Goal: Task Accomplishment & Management: Complete application form

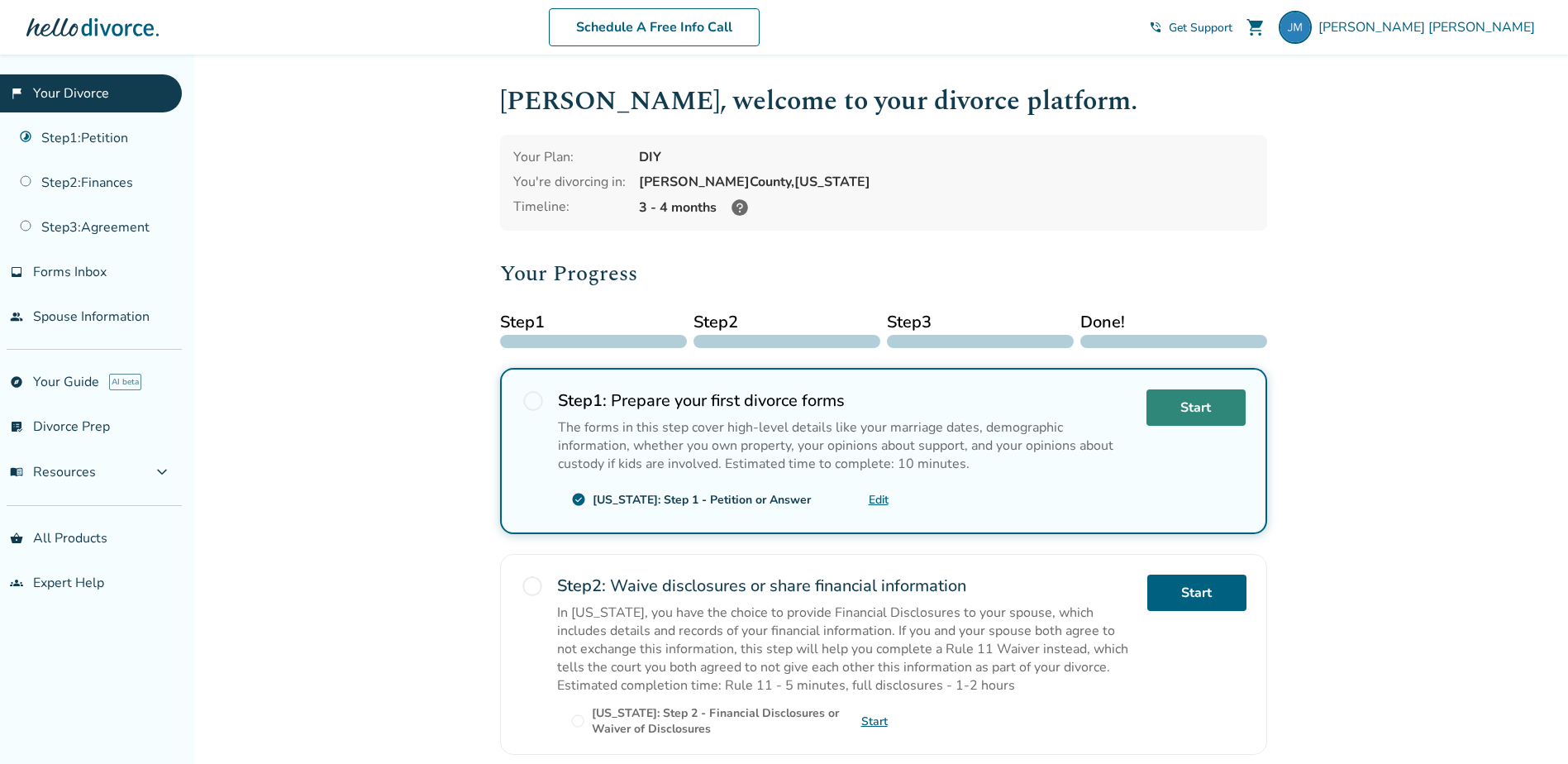
click at [1182, 415] on link "Start" at bounding box center [1196, 407] width 99 height 36
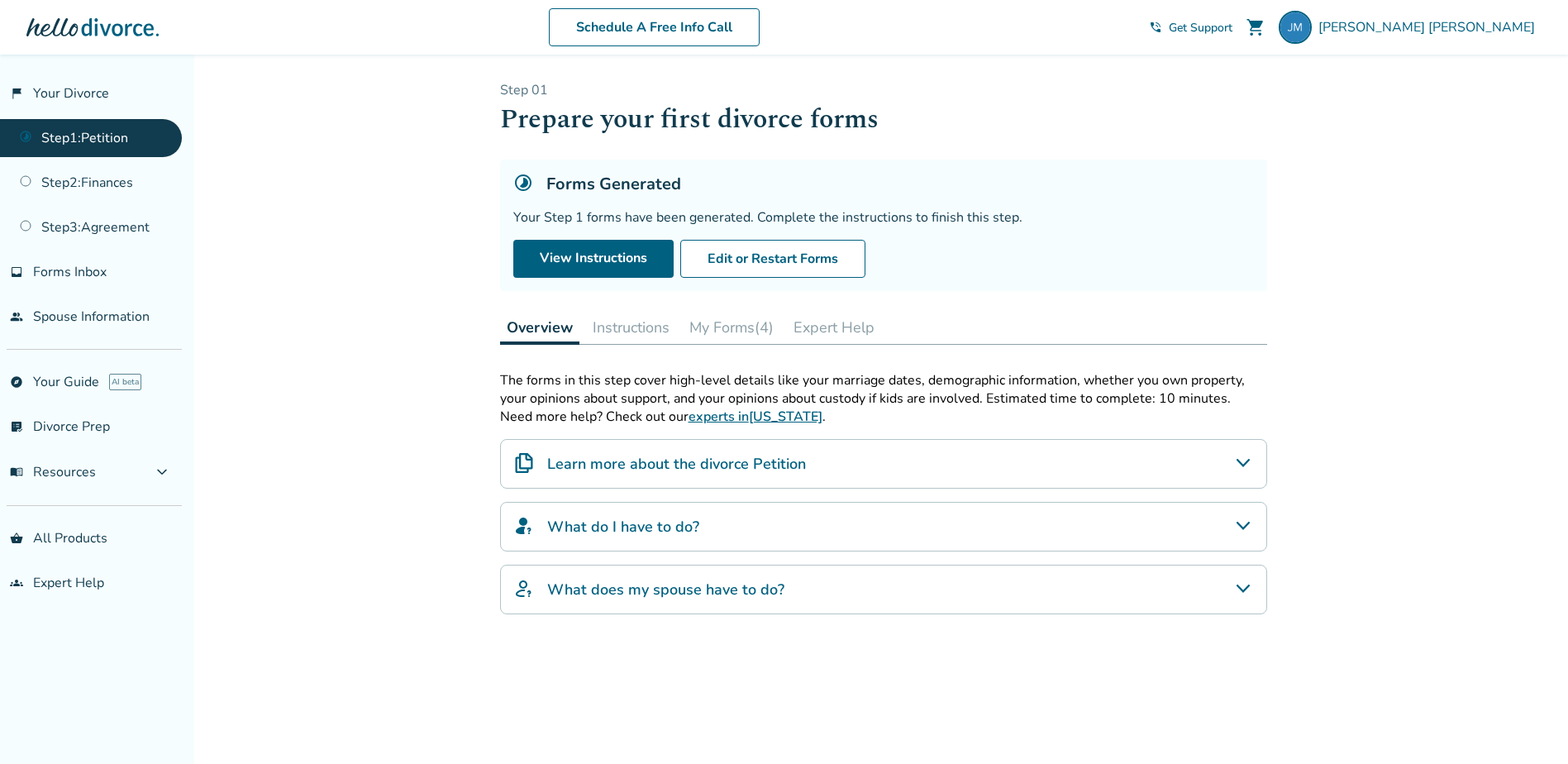
click at [743, 328] on button "My Forms (4)" at bounding box center [731, 327] width 97 height 33
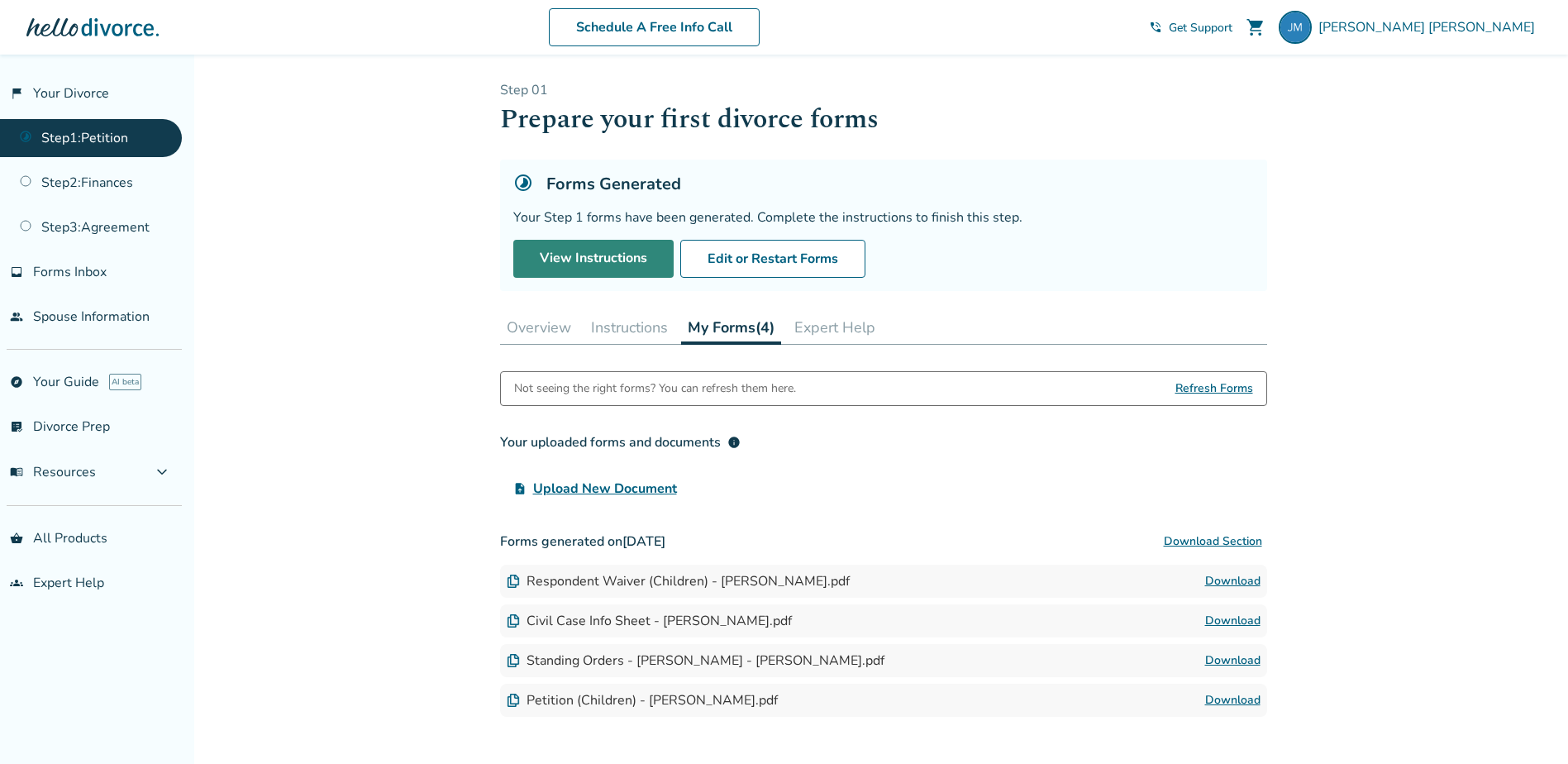
click at [626, 264] on link "View Instructions" at bounding box center [593, 259] width 160 height 38
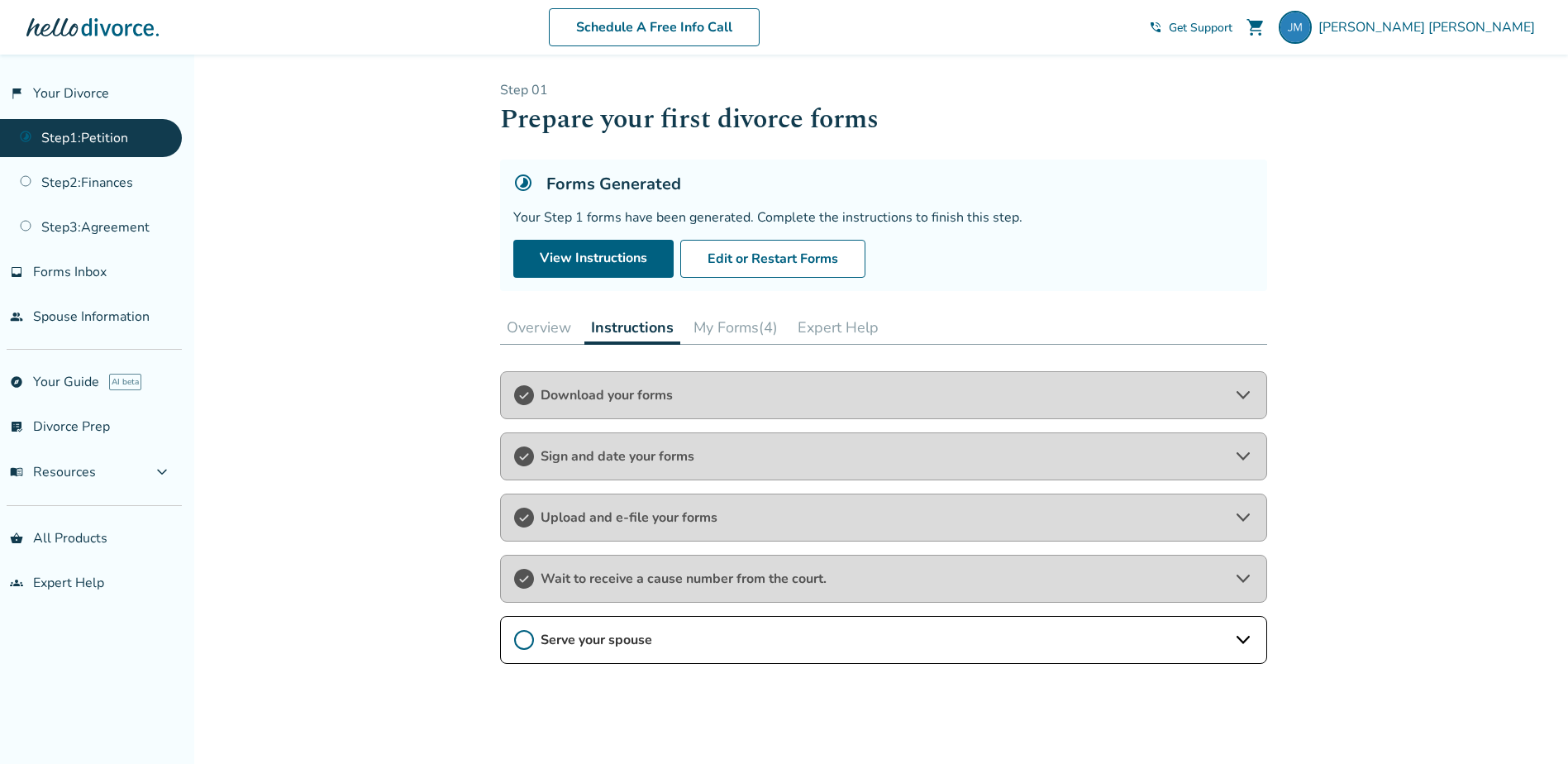
click at [653, 644] on span "Serve your spouse" at bounding box center [883, 639] width 686 height 18
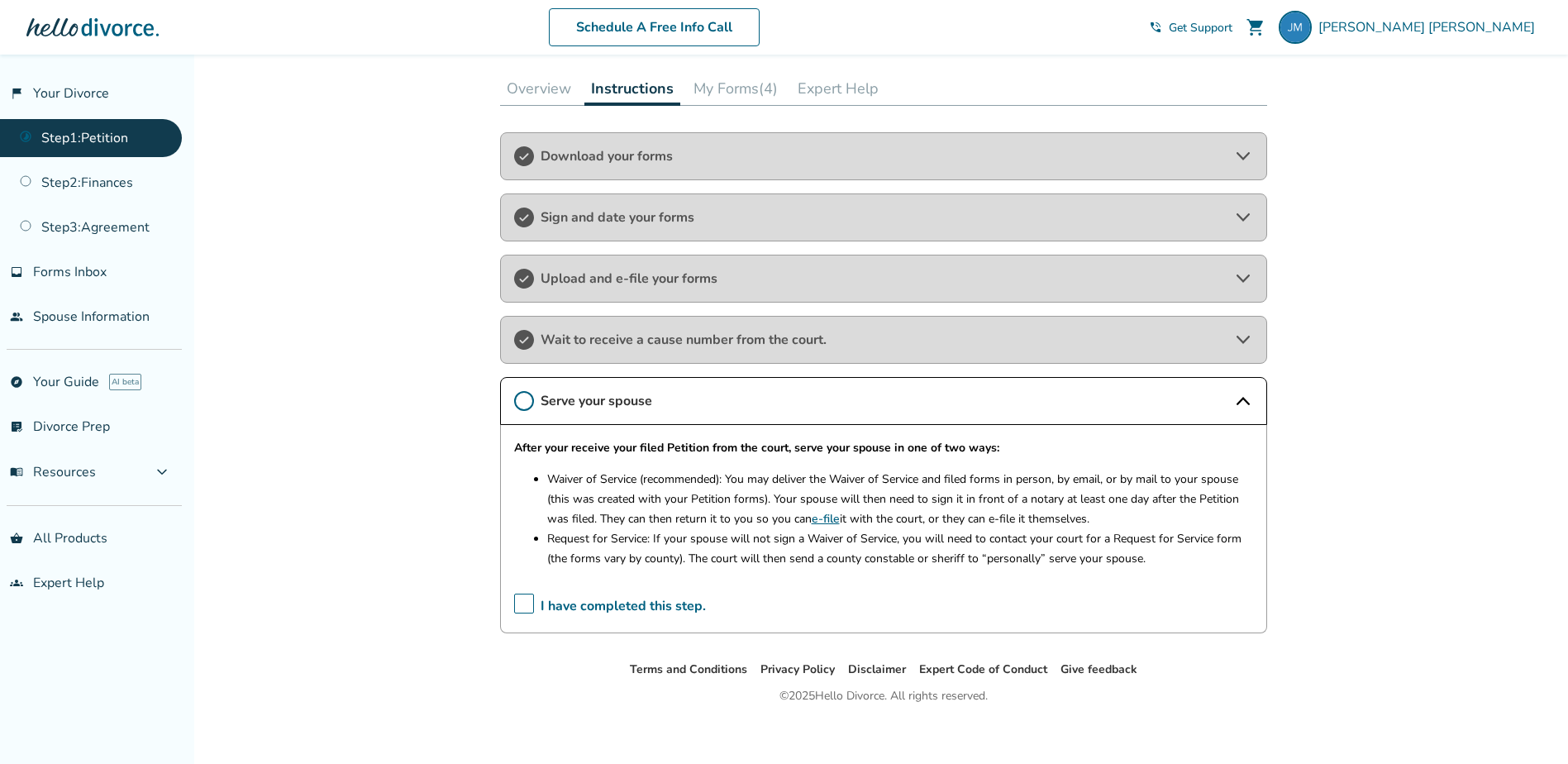
scroll to position [250, 0]
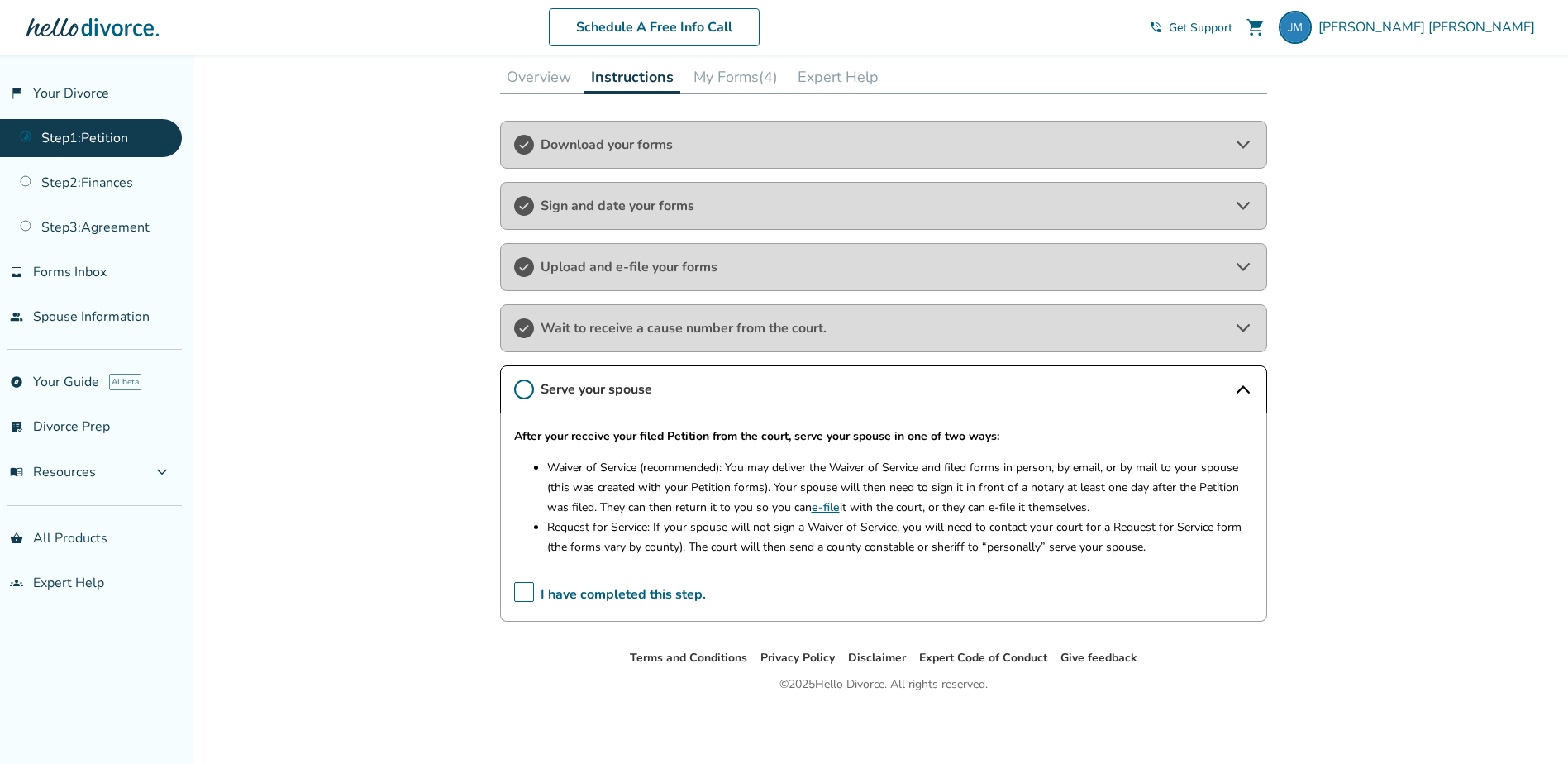
click at [826, 505] on link "e-file" at bounding box center [826, 507] width 28 height 16
click at [526, 587] on span "I have completed this step." at bounding box center [610, 595] width 192 height 25
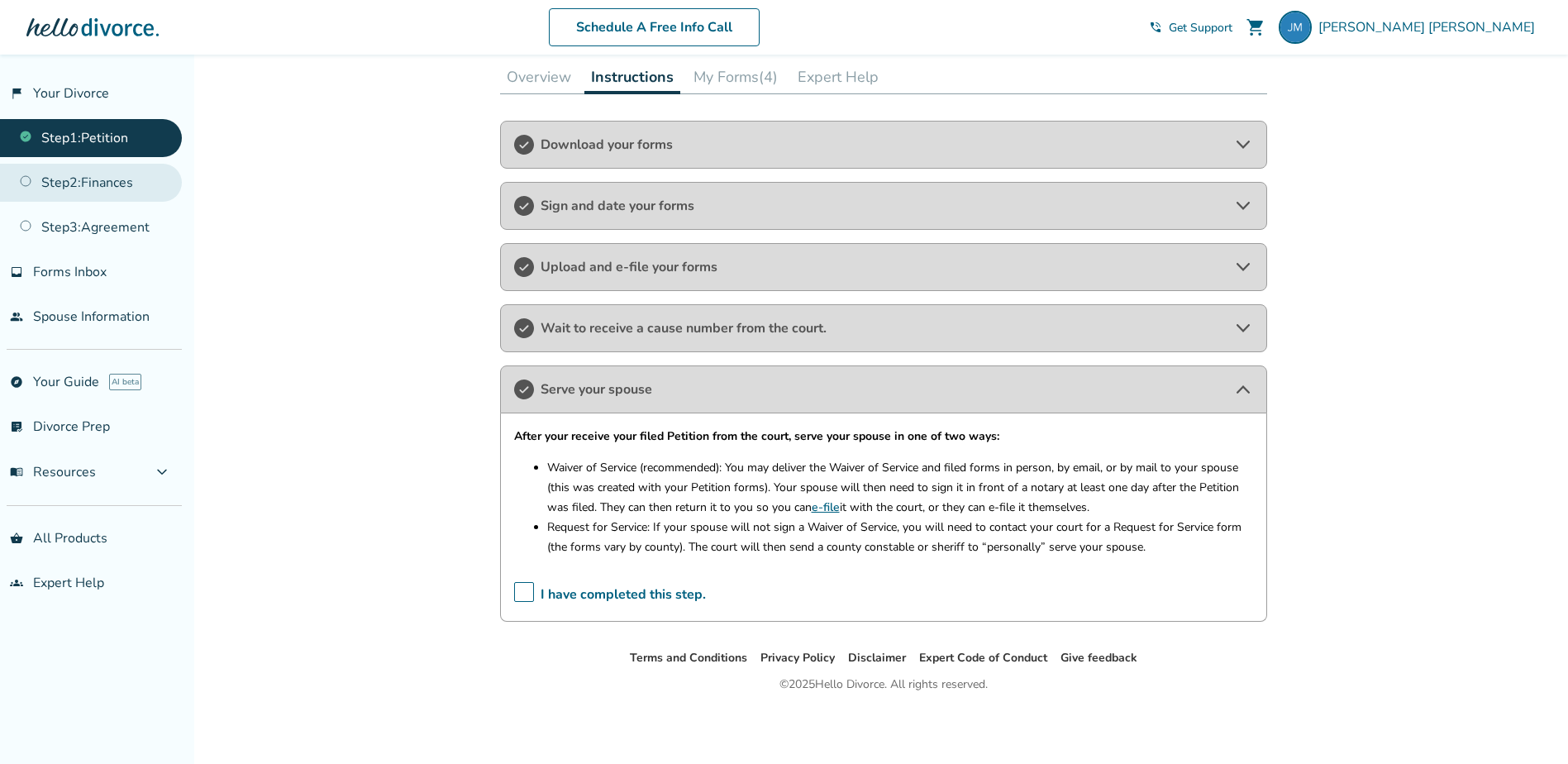
click at [129, 188] on link "Step 2 : Finances" at bounding box center [91, 182] width 182 height 38
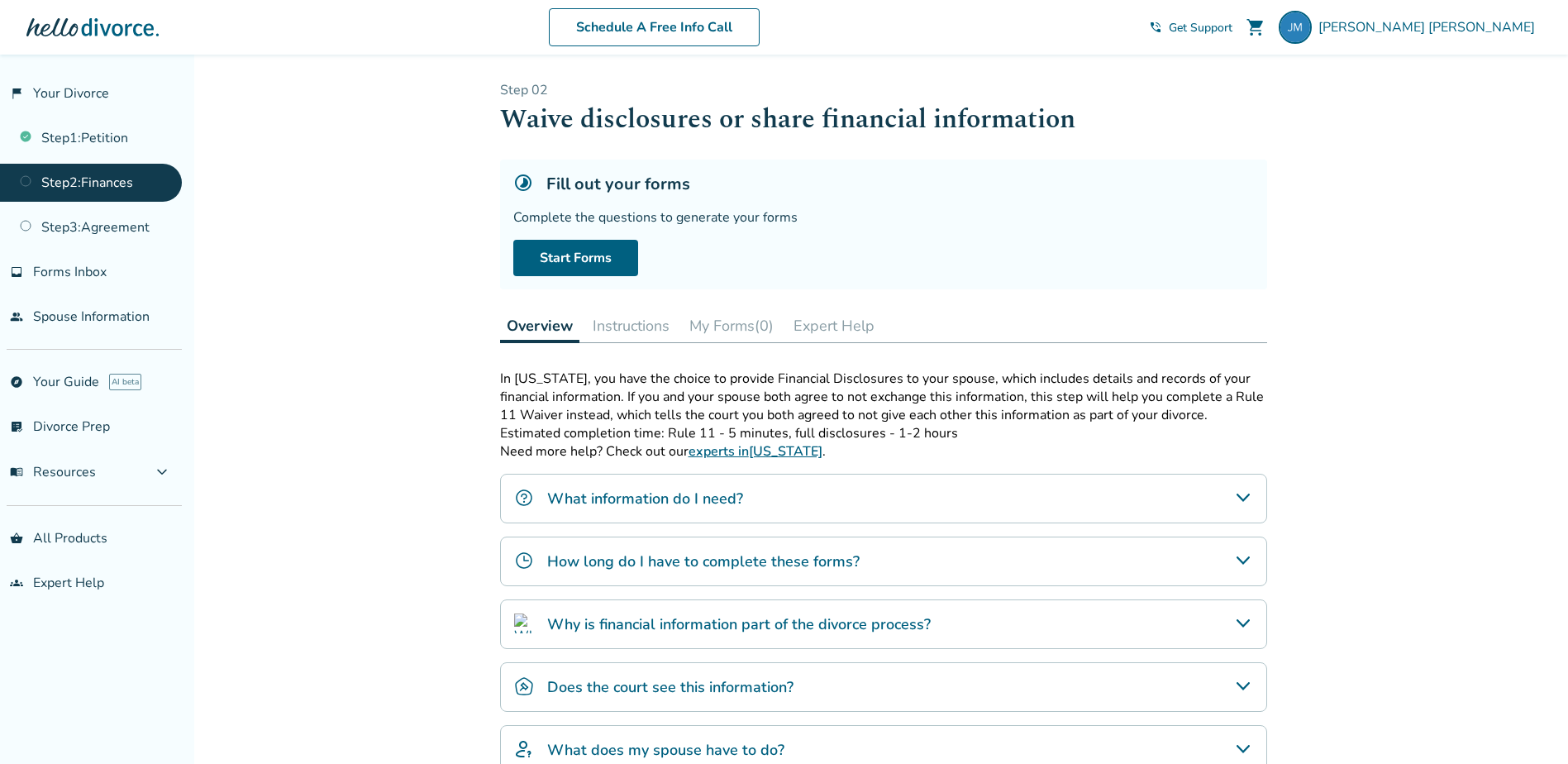
click at [634, 322] on button "Instructions" at bounding box center [631, 326] width 90 height 33
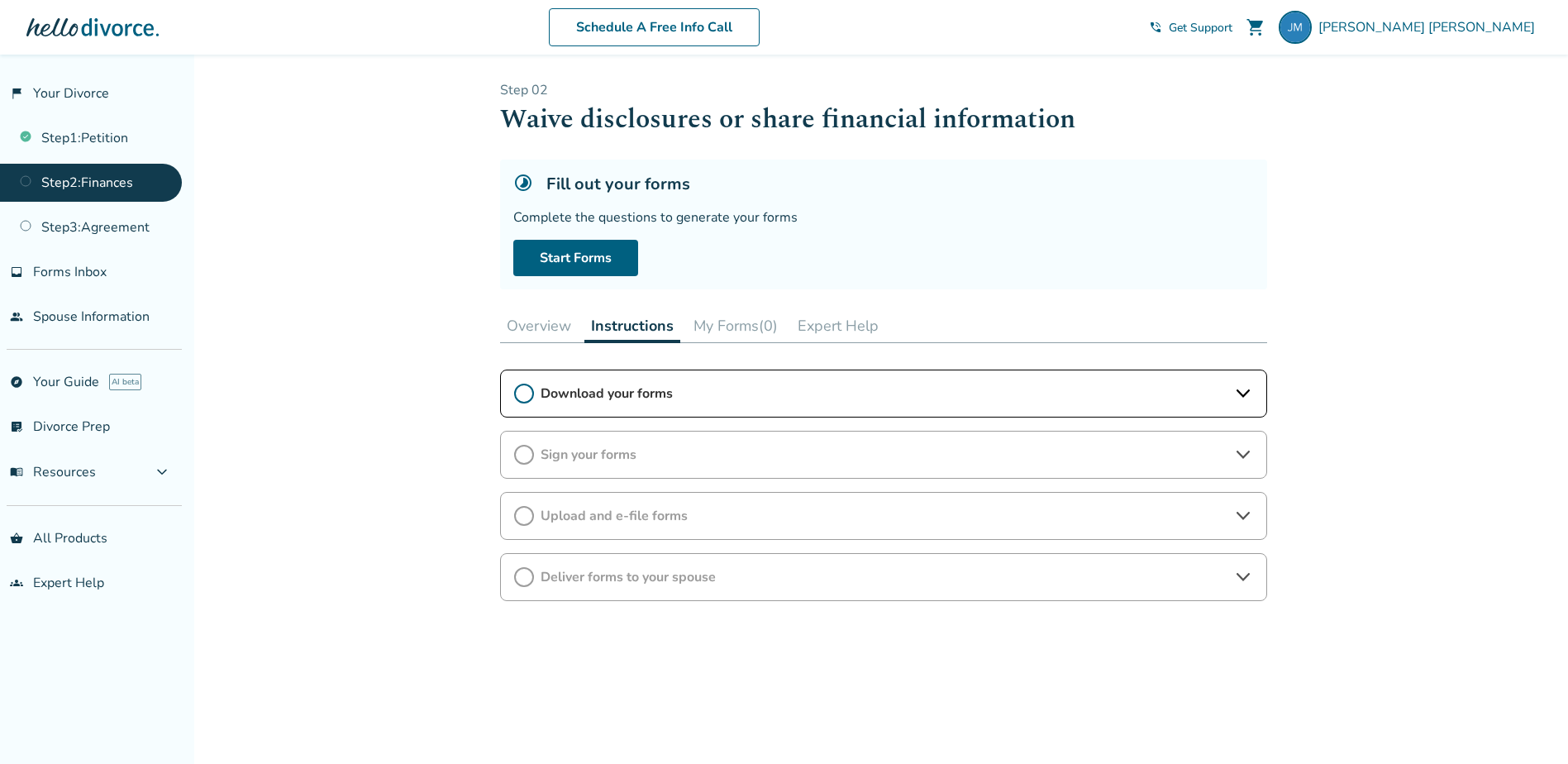
click at [686, 394] on span "Download your forms" at bounding box center [883, 393] width 686 height 18
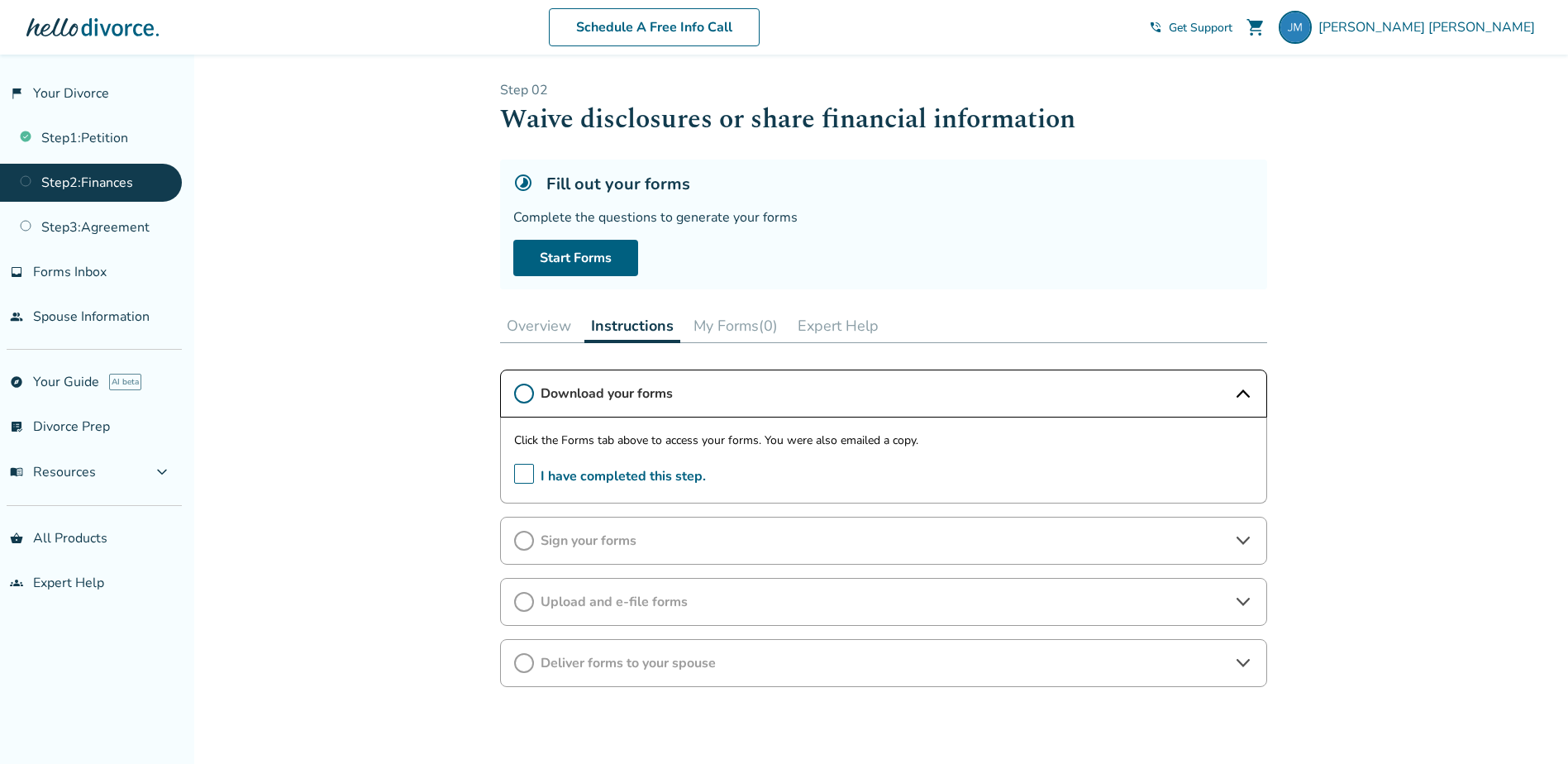
click at [731, 330] on button "My Forms (0)" at bounding box center [735, 326] width 97 height 33
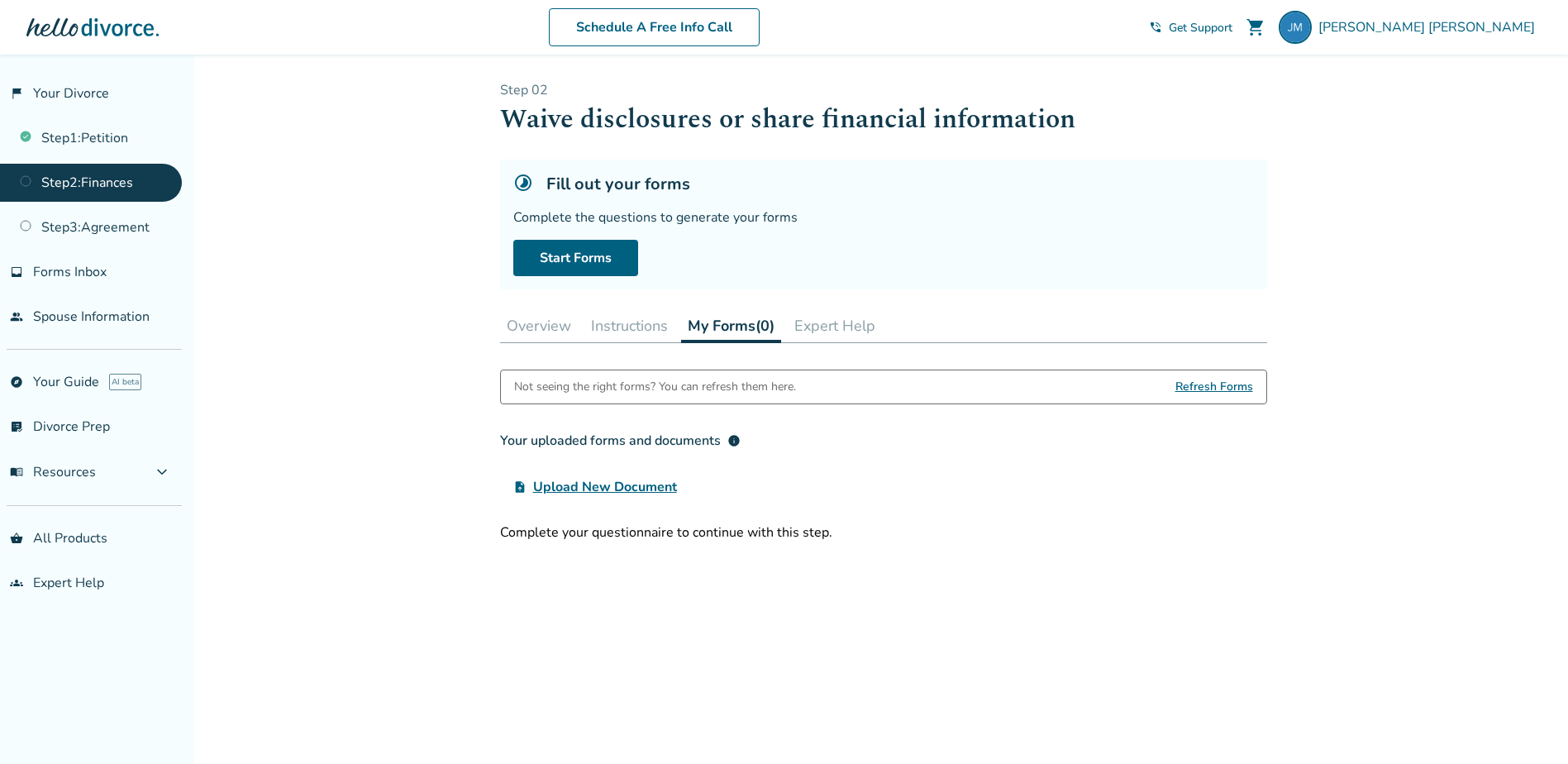
click at [551, 326] on button "Overview" at bounding box center [539, 326] width 78 height 33
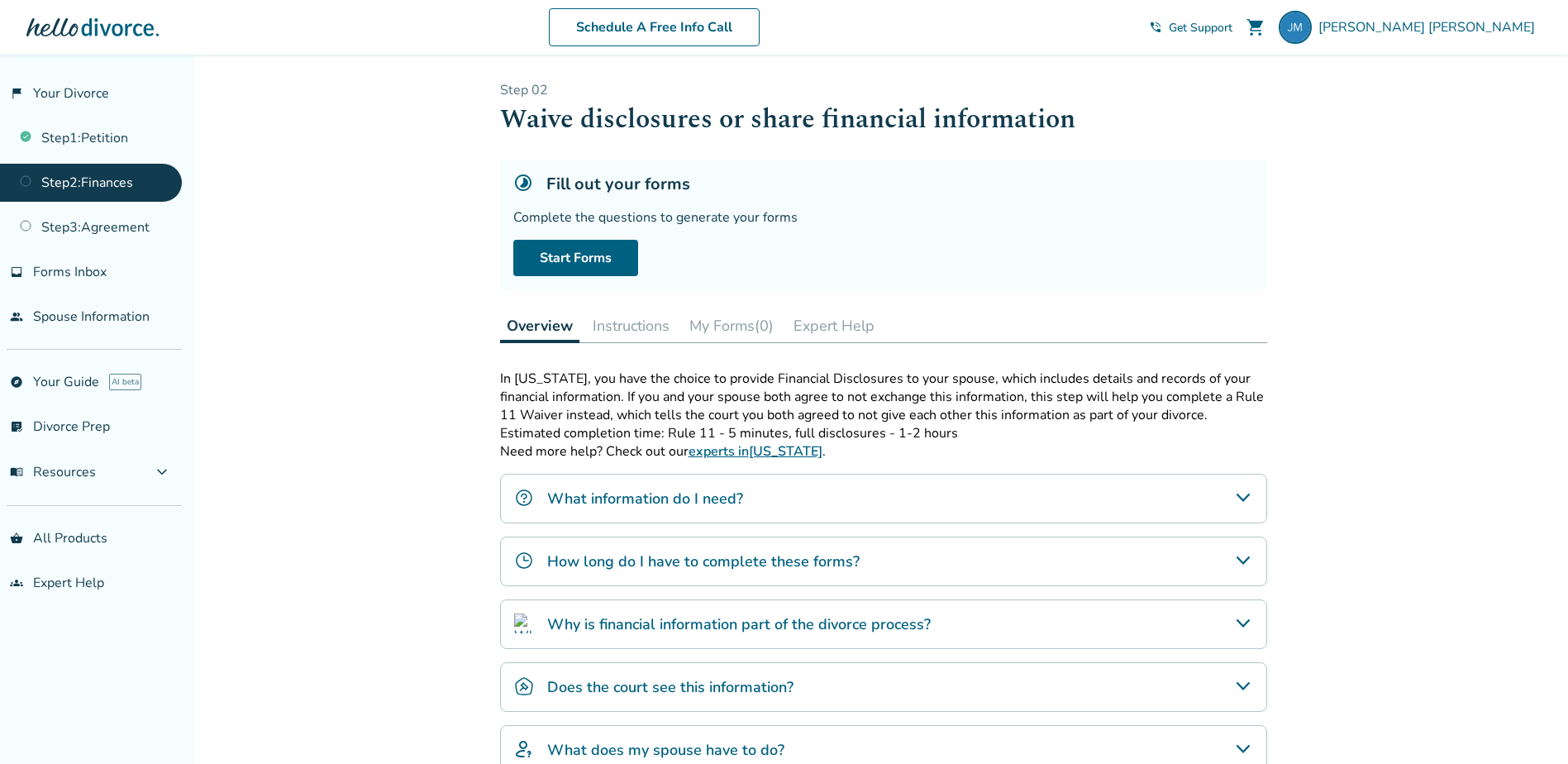
click at [642, 326] on button "Instructions" at bounding box center [631, 326] width 90 height 33
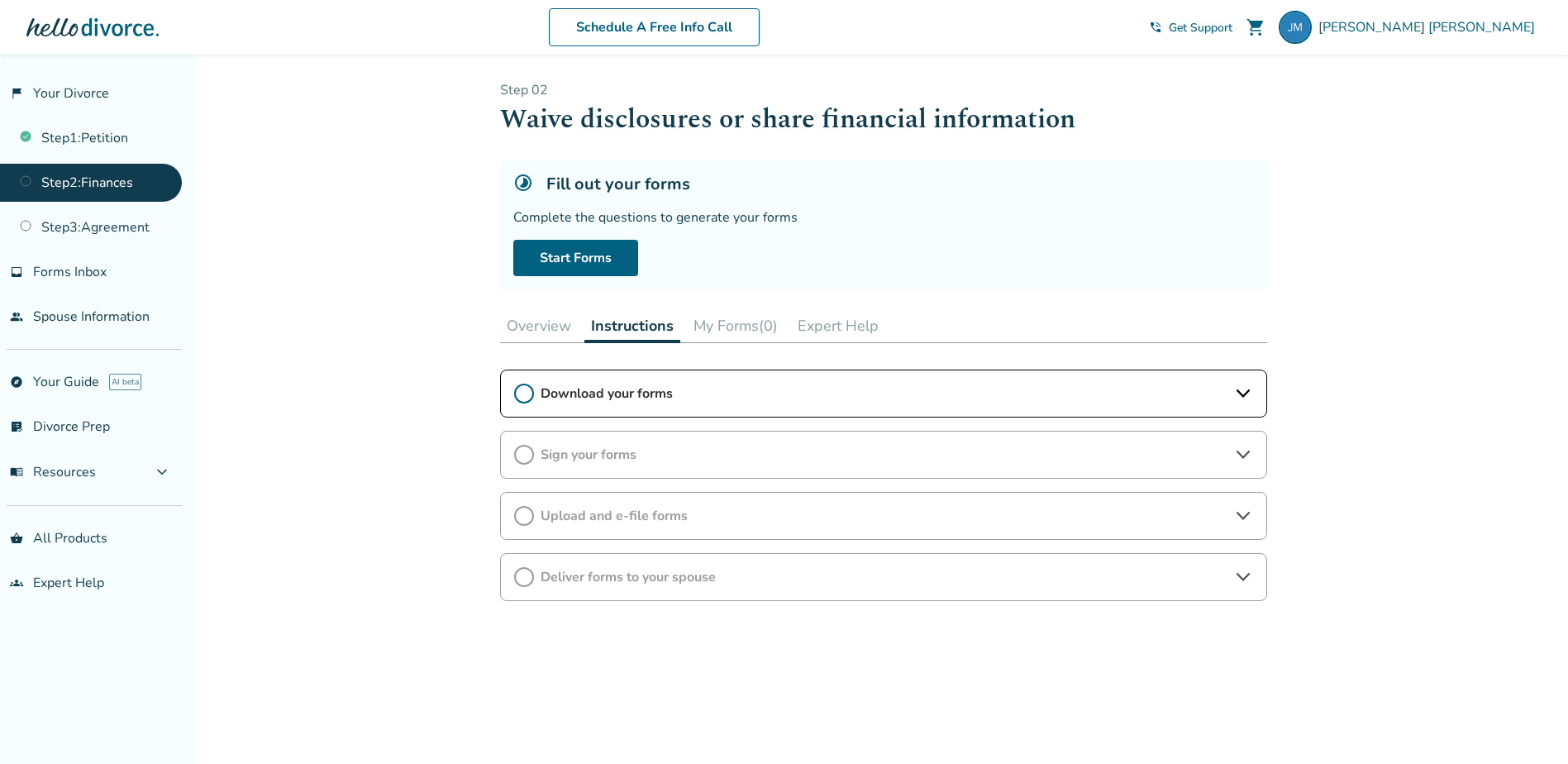
click at [669, 400] on span "Download your forms" at bounding box center [883, 393] width 686 height 18
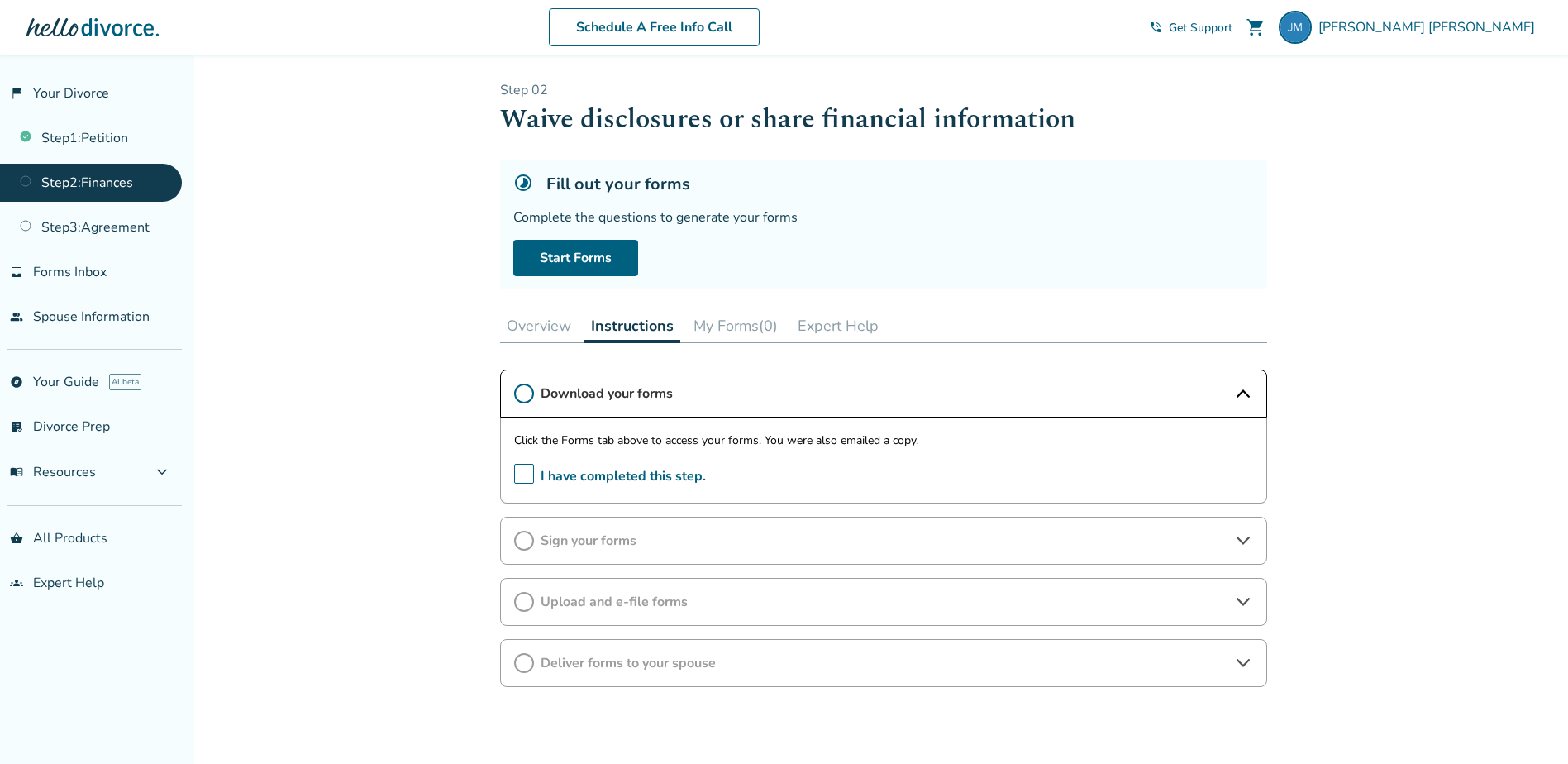
click at [664, 398] on span "Download your forms" at bounding box center [883, 393] width 686 height 18
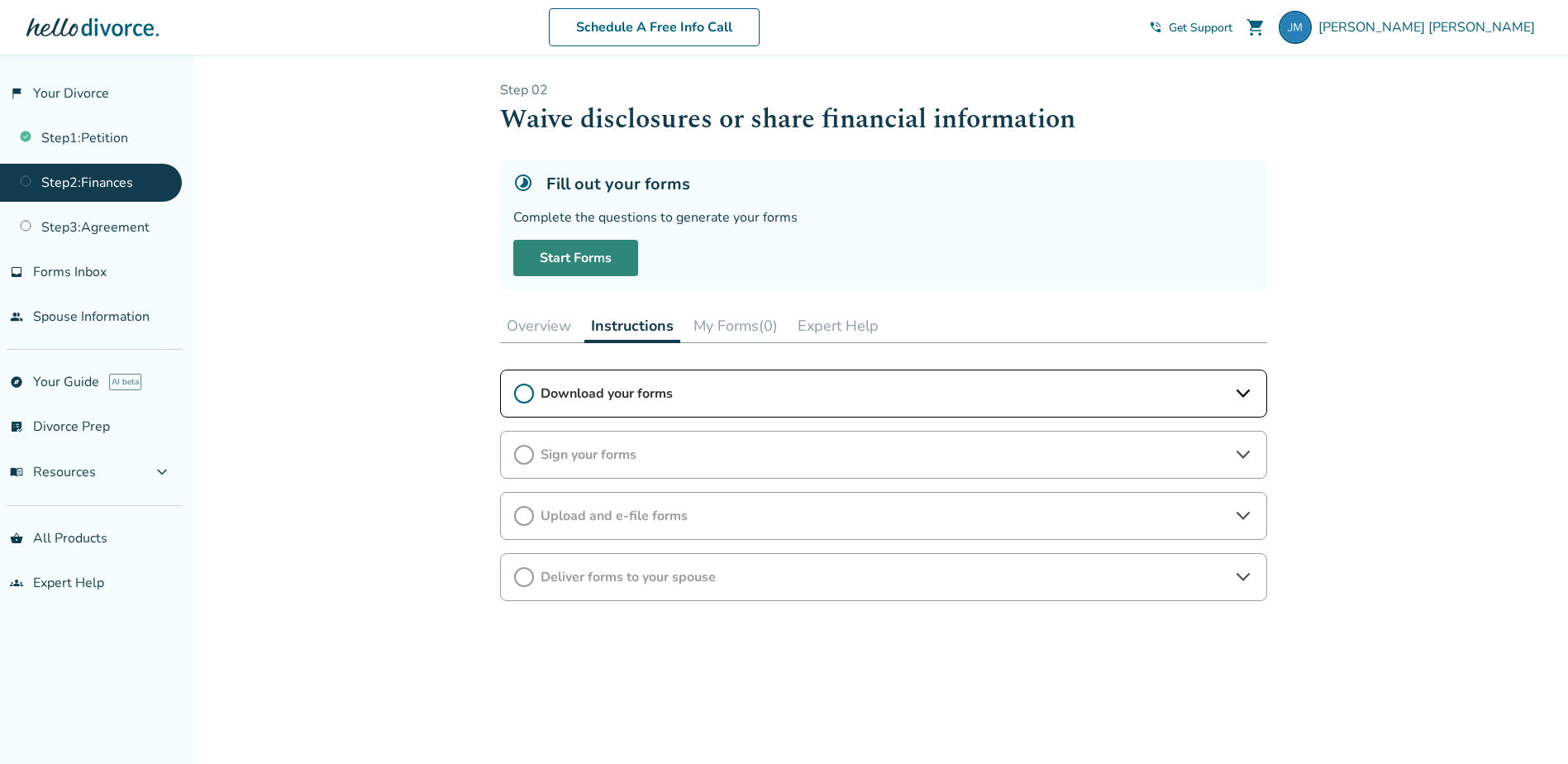
click at [584, 258] on link "Start Forms" at bounding box center [575, 258] width 125 height 36
